Goal: Information Seeking & Learning: Learn about a topic

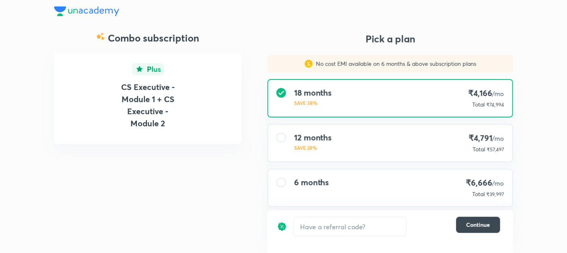
click at [213, 131] on div "CS Executive - Module 1 + CS Executive - Module 2" at bounding box center [147, 99] width 187 height 91
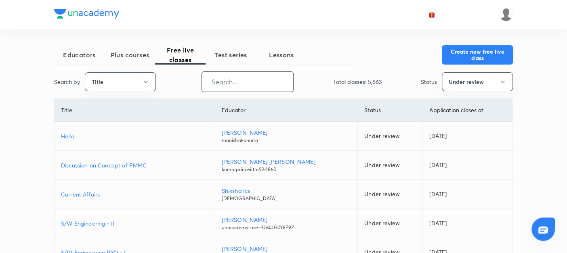
click at [218, 80] on input "text" at bounding box center [247, 82] width 91 height 21
paste input "CMSL - Case Studies & Numerical Batch"
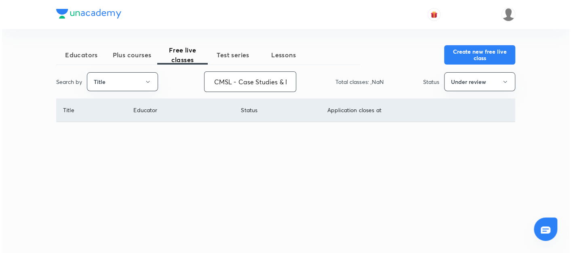
scroll to position [0, 53]
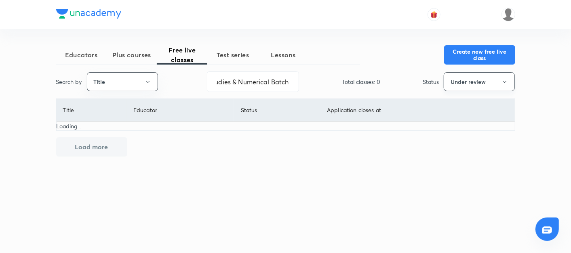
click at [450, 80] on button "Under review" at bounding box center [479, 81] width 71 height 19
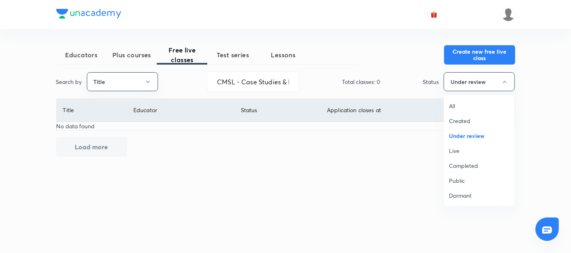
click at [448, 103] on li "All" at bounding box center [479, 106] width 70 height 15
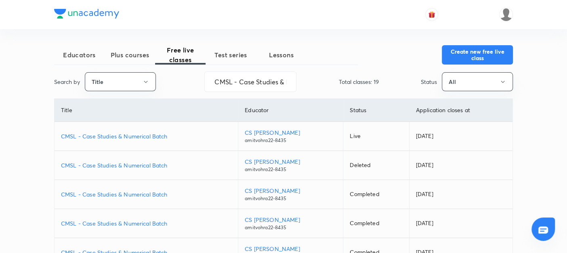
click at [122, 135] on p "CMSL - Case Studies & Numerical Batch" at bounding box center [146, 136] width 171 height 8
drag, startPoint x: 216, startPoint y: 81, endPoint x: 352, endPoint y: 78, distance: 136.6
click at [352, 78] on div "Search by Title CMSL - Case Studies & Numerical Batch ​ Total classes: 19 Statu…" at bounding box center [283, 82] width 459 height 21
paste input "https://unacademy.com/class/company-law-200-case-studies-batch/K00XFJL0"
paste input "ompany law - 200 Case Studies"
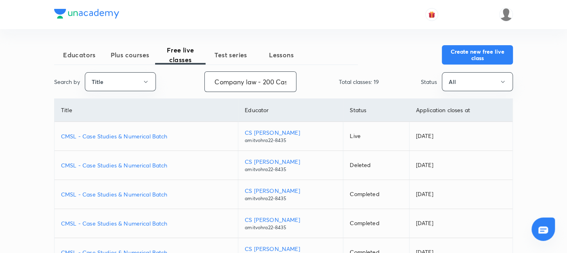
scroll to position [0, 51]
type input "Company law - 200 Case Studies Batch"
click at [417, 138] on td "Oct 7, 2025" at bounding box center [461, 136] width 104 height 29
click at [93, 137] on p "Company law - 200 Case Studies Batch" at bounding box center [145, 136] width 169 height 8
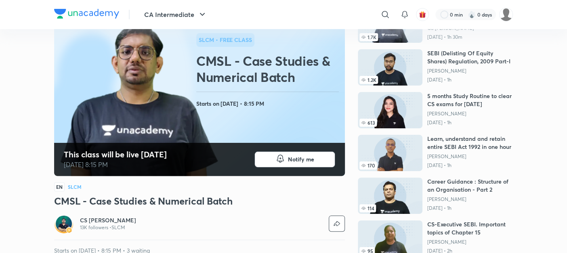
drag, startPoint x: 0, startPoint y: 0, endPoint x: 293, endPoint y: 219, distance: 365.4
click at [293, 219] on div "Notify me" at bounding box center [272, 223] width 145 height 19
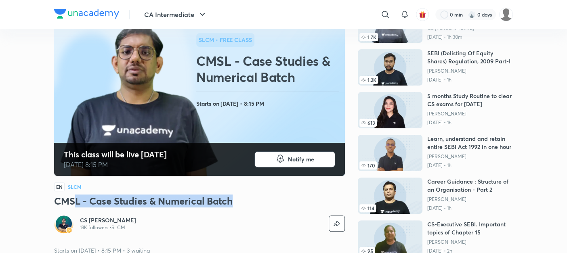
drag, startPoint x: 248, startPoint y: 203, endPoint x: 74, endPoint y: 204, distance: 173.7
click at [74, 204] on h3 "CMSL - Case Studies & Numerical Batch" at bounding box center [199, 201] width 291 height 13
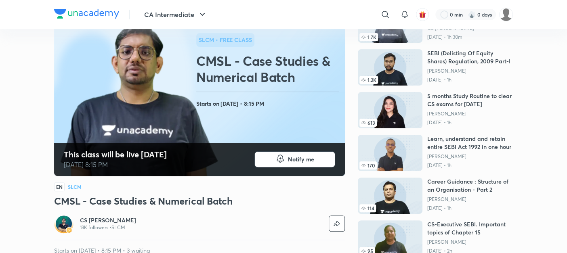
click at [216, 215] on div "Notify me" at bounding box center [272, 223] width 145 height 19
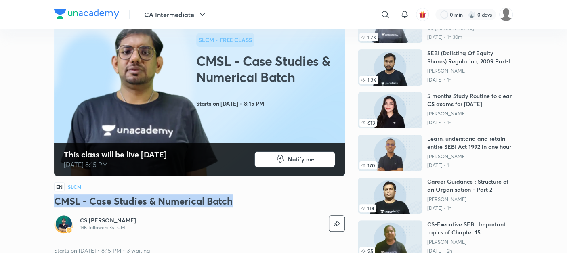
drag, startPoint x: 239, startPoint y: 198, endPoint x: 34, endPoint y: 202, distance: 204.5
copy h3 "CMSL - Case Studies & Numerical Batch"
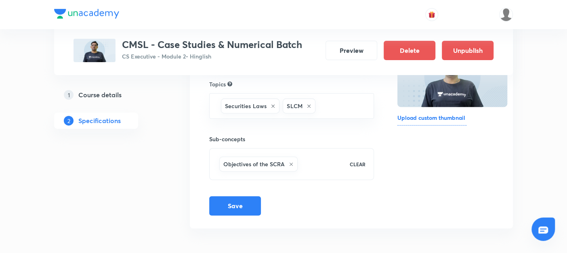
click at [82, 93] on h5 "Course details" at bounding box center [99, 95] width 43 height 10
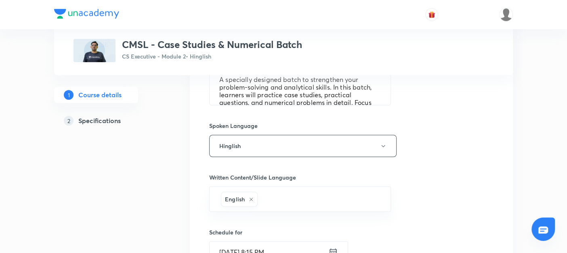
scroll to position [428, 0]
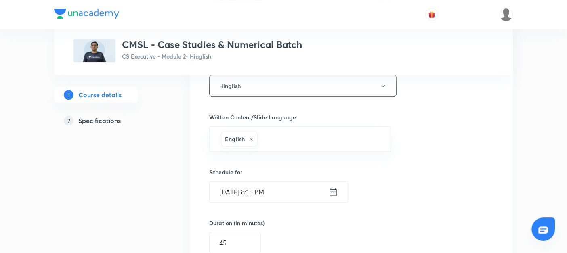
click at [332, 190] on icon at bounding box center [333, 192] width 10 height 11
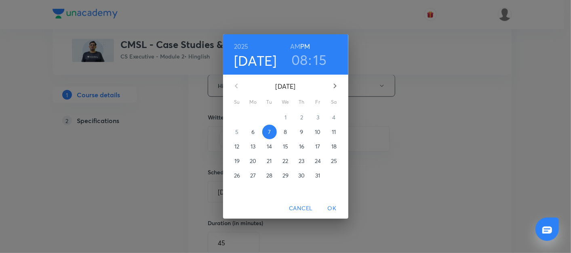
click at [333, 131] on p "11" at bounding box center [334, 132] width 4 height 8
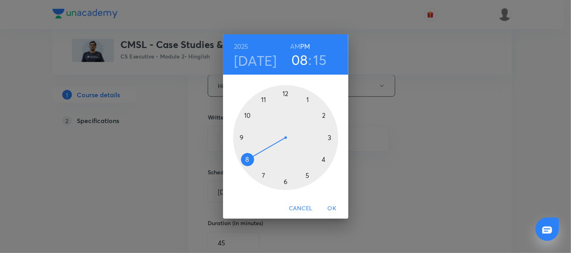
click at [246, 159] on div at bounding box center [285, 137] width 105 height 105
click at [330, 137] on div at bounding box center [285, 137] width 105 height 105
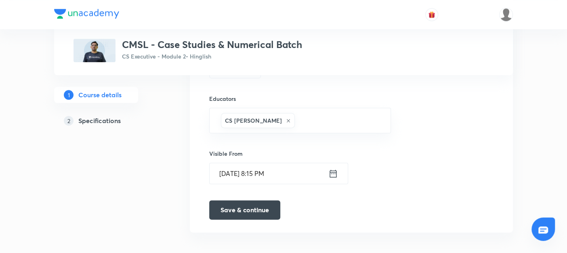
scroll to position [606, 0]
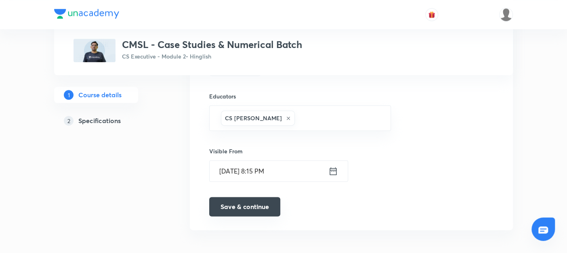
click at [236, 203] on button "Save & continue" at bounding box center [244, 206] width 71 height 19
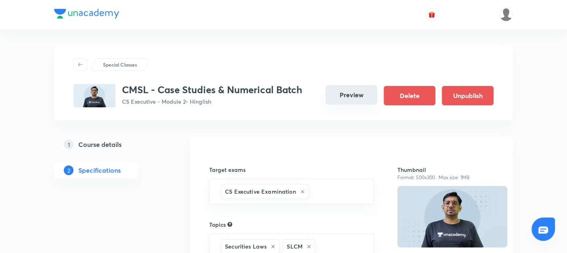
click at [361, 98] on button "Preview" at bounding box center [352, 94] width 52 height 19
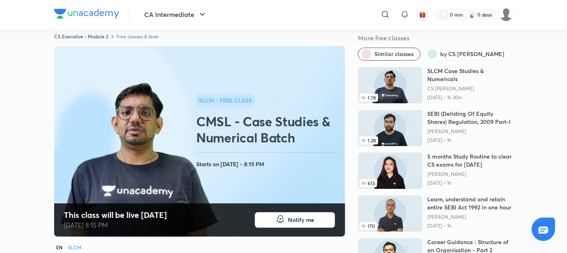
scroll to position [13, 0]
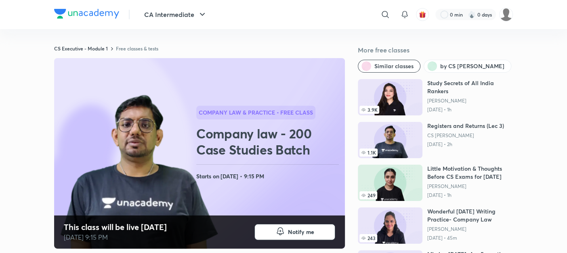
scroll to position [91, 0]
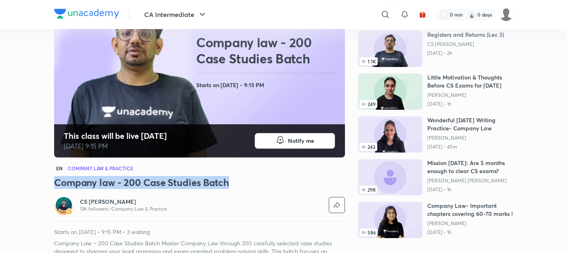
drag, startPoint x: 229, startPoint y: 184, endPoint x: 52, endPoint y: 176, distance: 177.6
copy h3 "Company law - 200 Case Studies Batch"
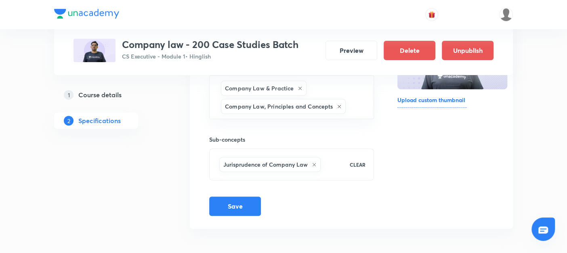
click at [110, 97] on h5 "Course details" at bounding box center [99, 95] width 43 height 10
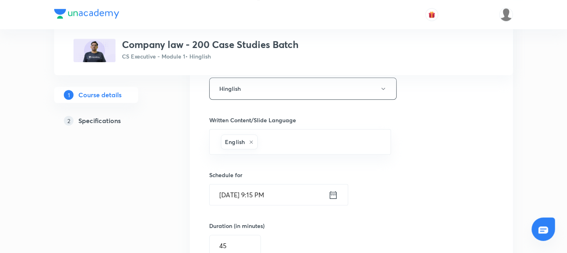
scroll to position [451, 0]
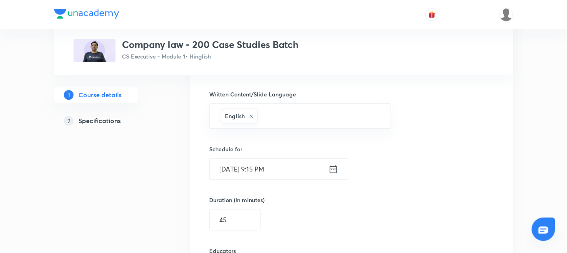
click at [332, 169] on icon at bounding box center [333, 169] width 10 height 11
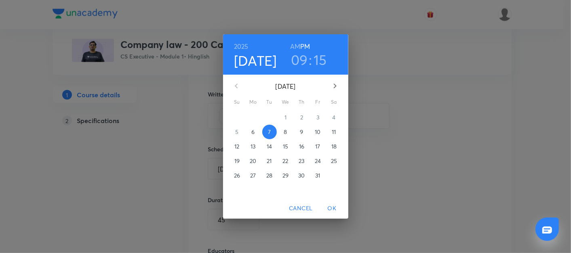
click at [335, 133] on p "11" at bounding box center [334, 132] width 4 height 8
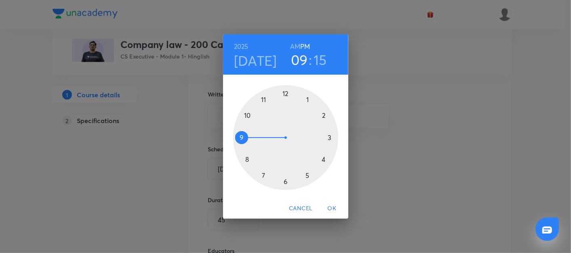
click at [240, 138] on div at bounding box center [285, 137] width 105 height 105
click at [330, 137] on div at bounding box center [285, 137] width 105 height 105
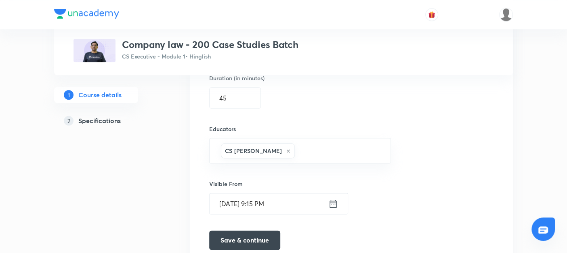
scroll to position [606, 0]
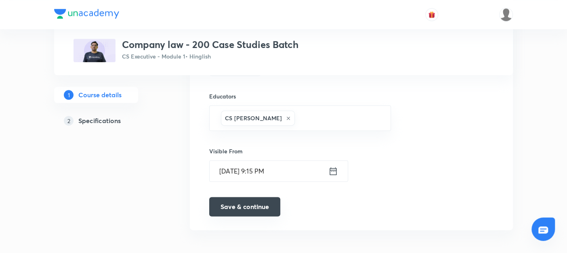
click at [238, 202] on button "Save & continue" at bounding box center [244, 206] width 71 height 19
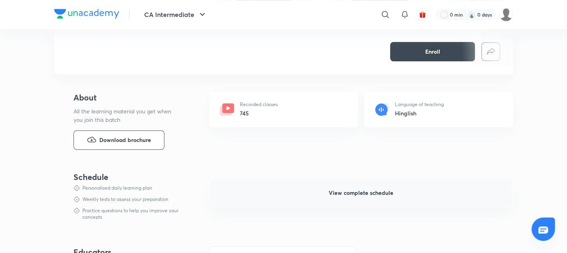
scroll to position [307, 0]
click at [356, 190] on span "View complete schedule" at bounding box center [361, 193] width 65 height 8
